Goal: Task Accomplishment & Management: Complete application form

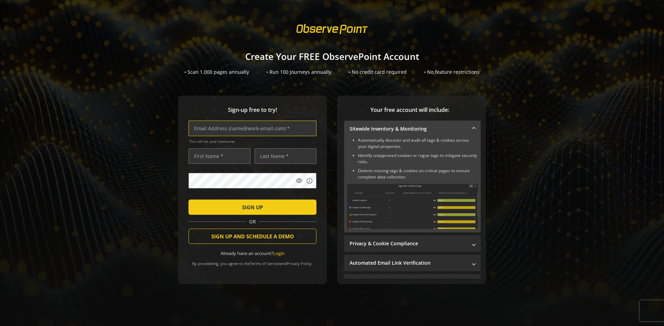
click at [251, 128] on input "text" at bounding box center [253, 128] width 128 height 16
type input "[EMAIL_ADDRESS][DOMAIN_NAME]"
click at [218, 156] on input "text" at bounding box center [220, 156] width 62 height 16
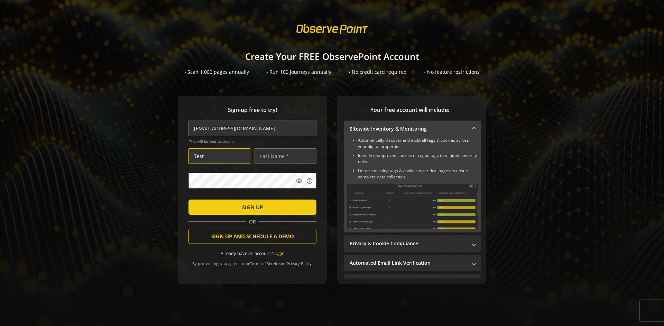
type input "Test"
click at [284, 156] on input "text" at bounding box center [286, 156] width 62 height 16
type input "Test"
click at [251, 207] on span "SIGN UP" at bounding box center [252, 207] width 21 height 12
